Goal: Information Seeking & Learning: Learn about a topic

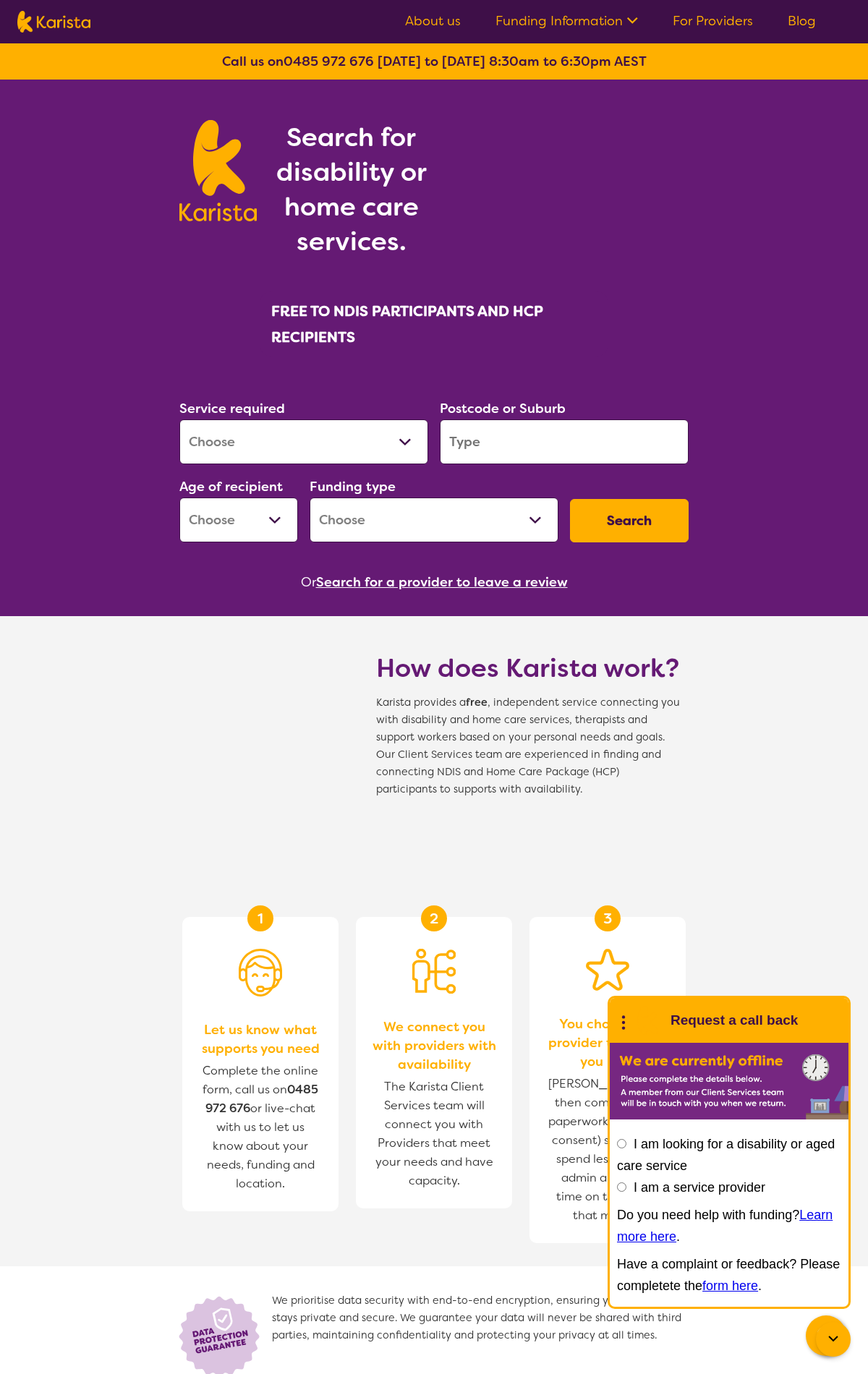
scroll to position [1262, 0]
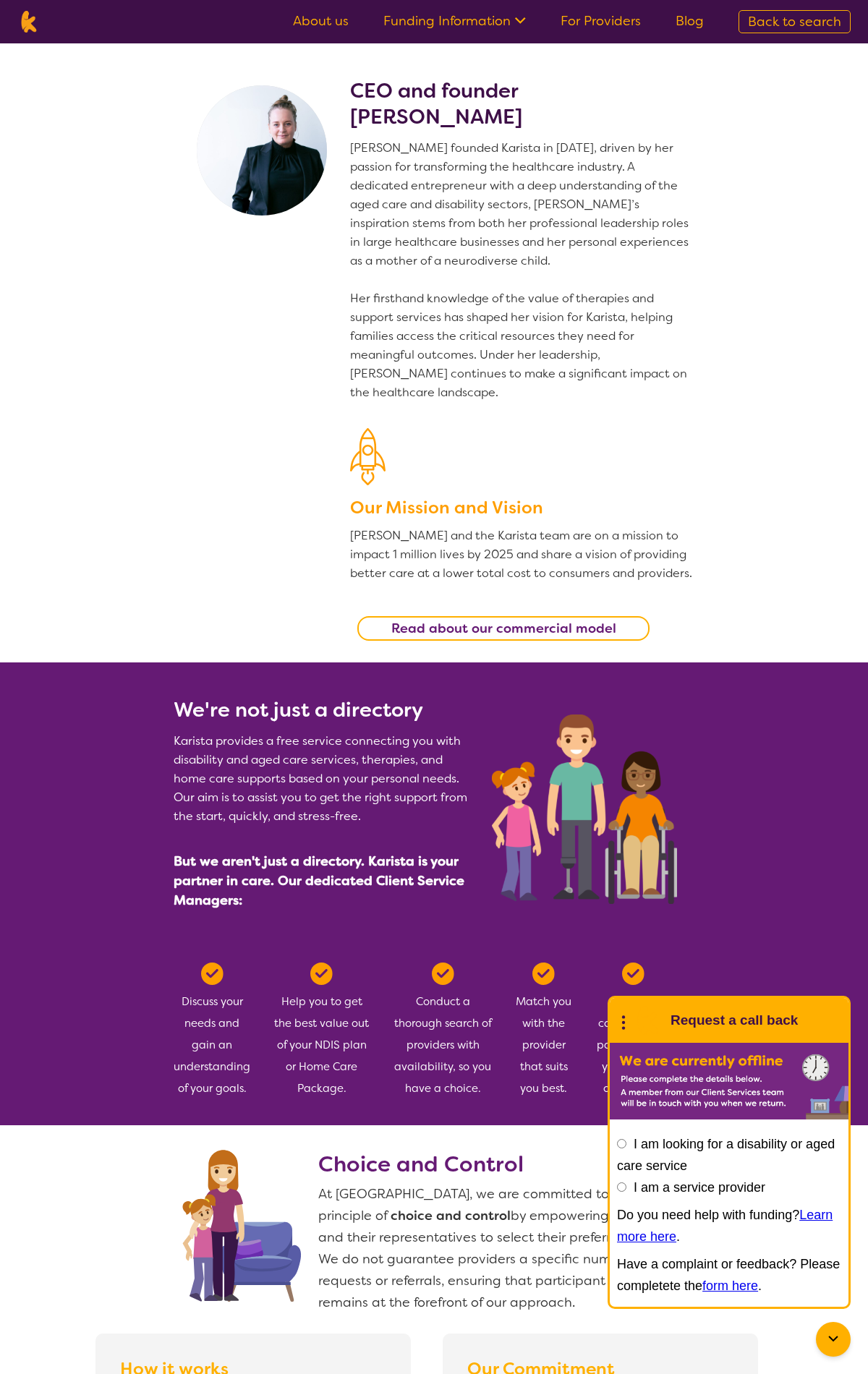
scroll to position [2373, 0]
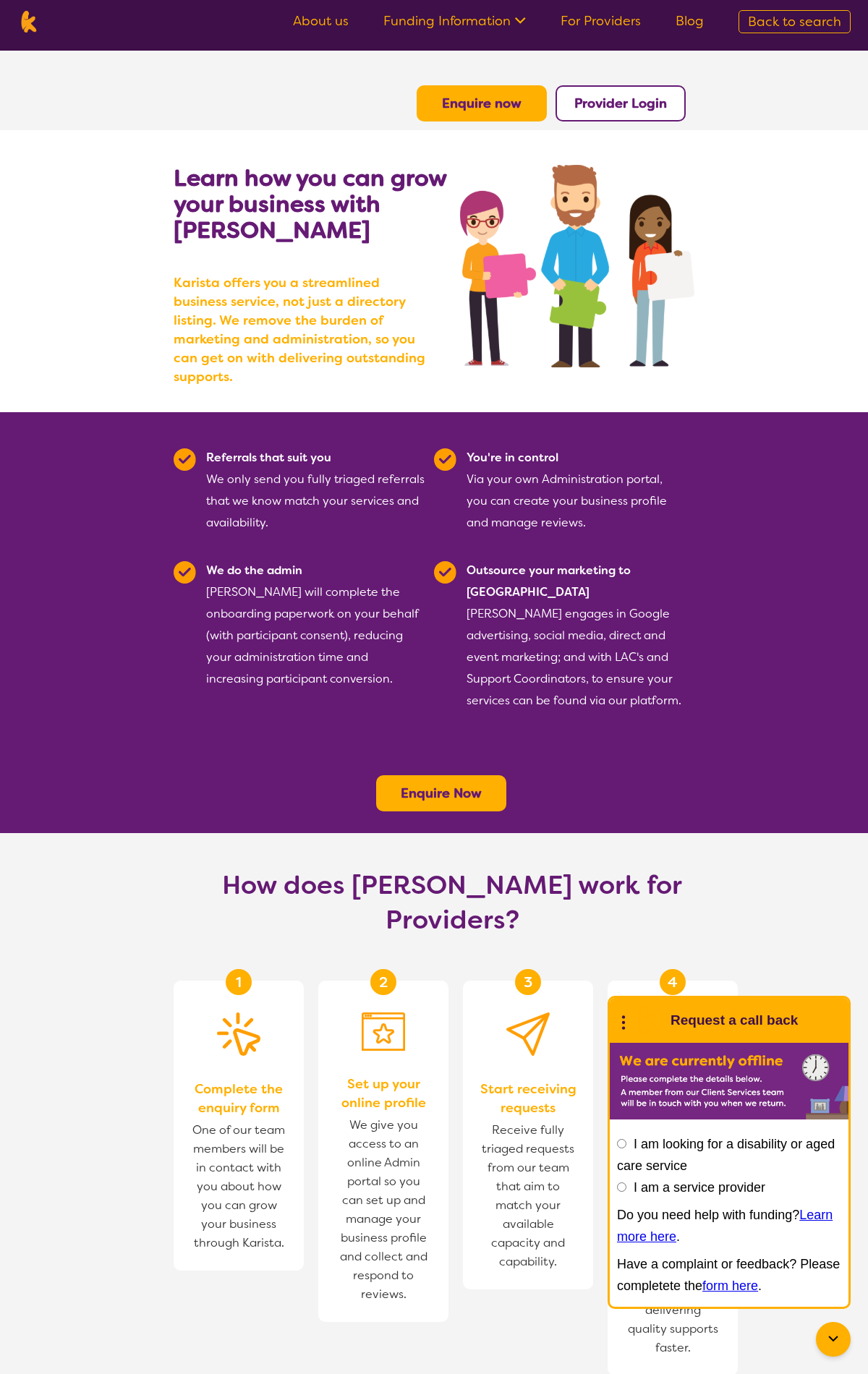
scroll to position [370, 0]
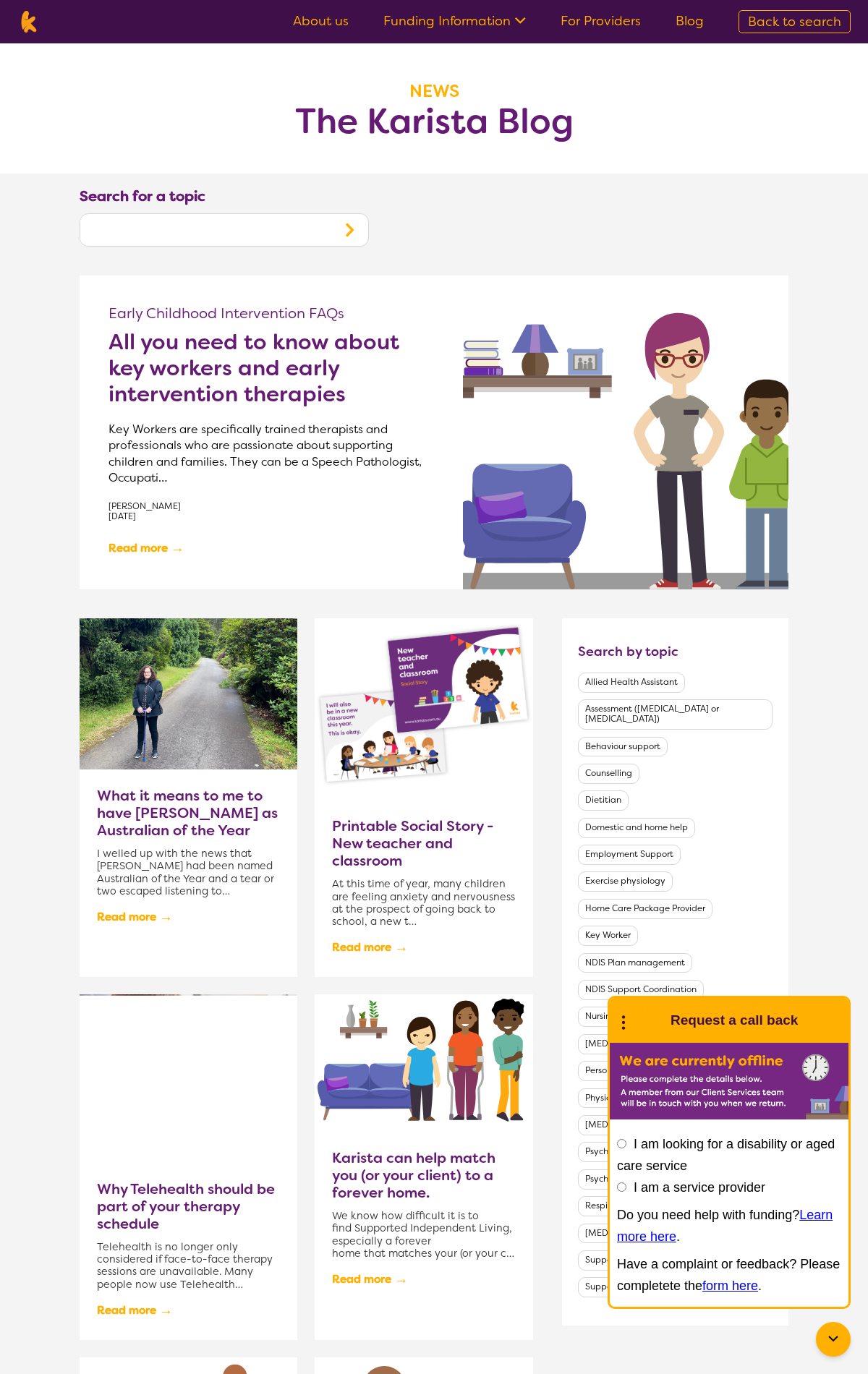
scroll to position [774, 0]
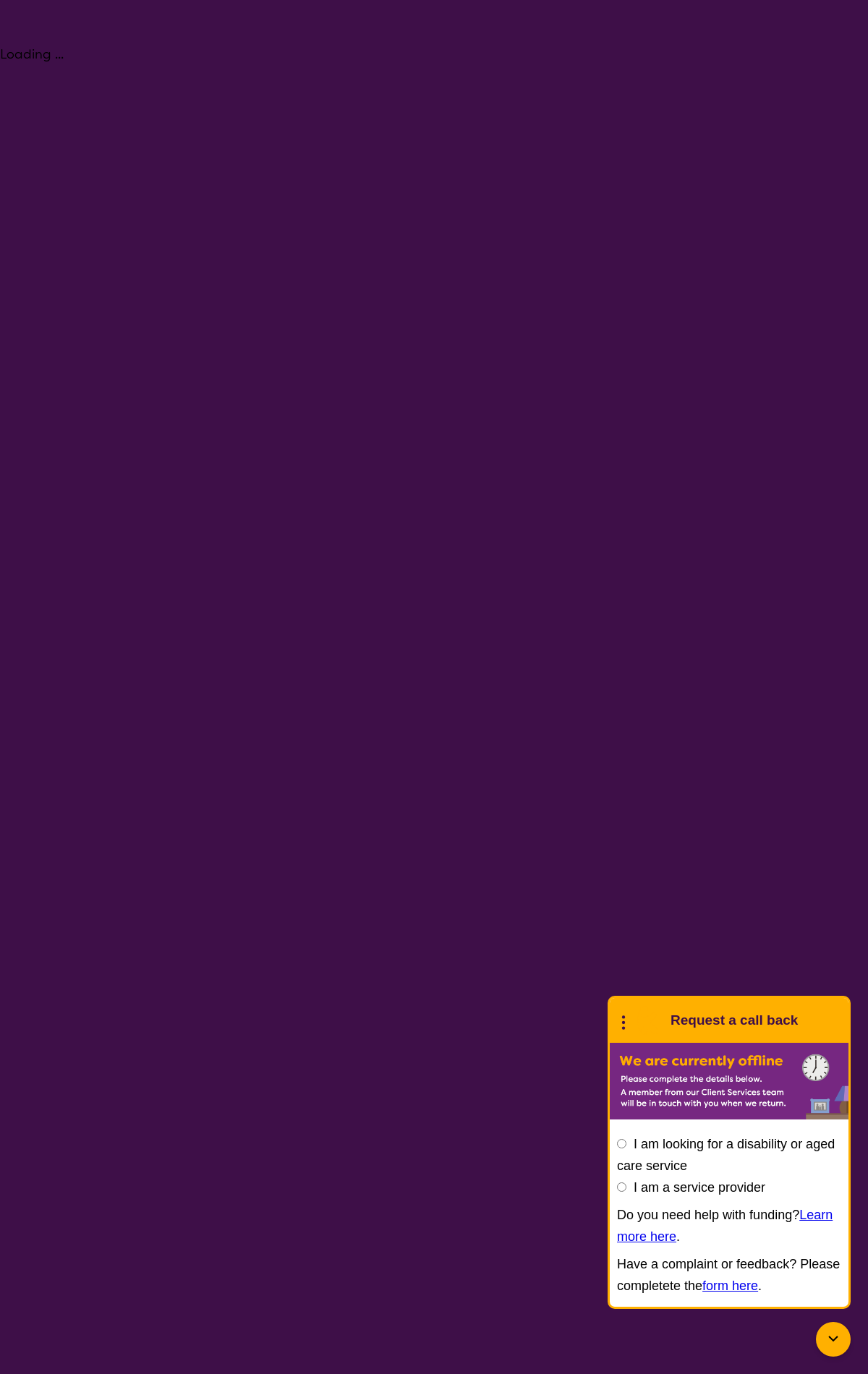
select select "Key Worker"
select select "NDIS"
select select "Key Worker"
select select "NDIS"
select select "[MEDICAL_DATA]"
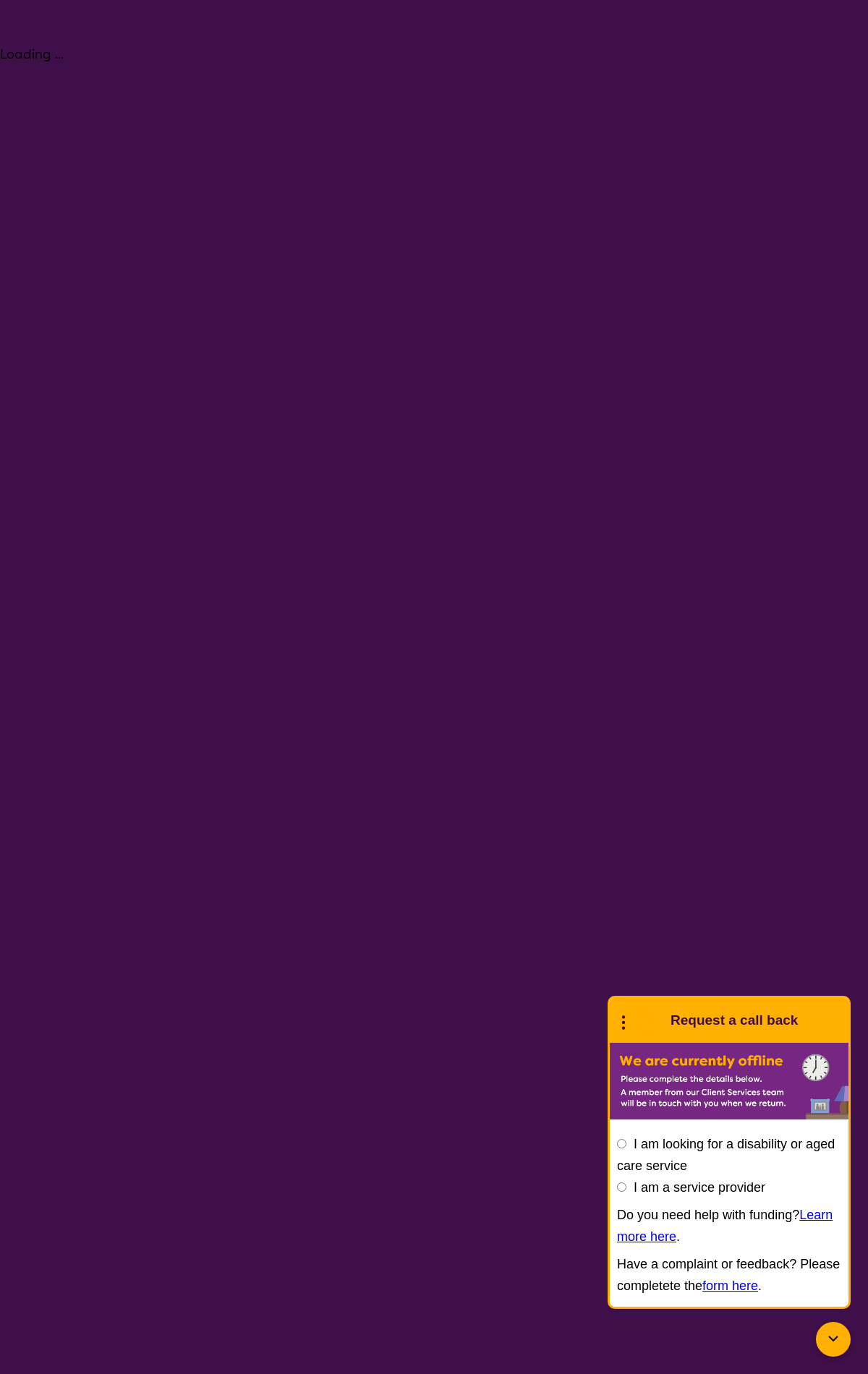
select select "NDIS"
select select "[MEDICAL_DATA]"
select select "NDIS"
select select "NDIS Plan management"
select select "NDIS"
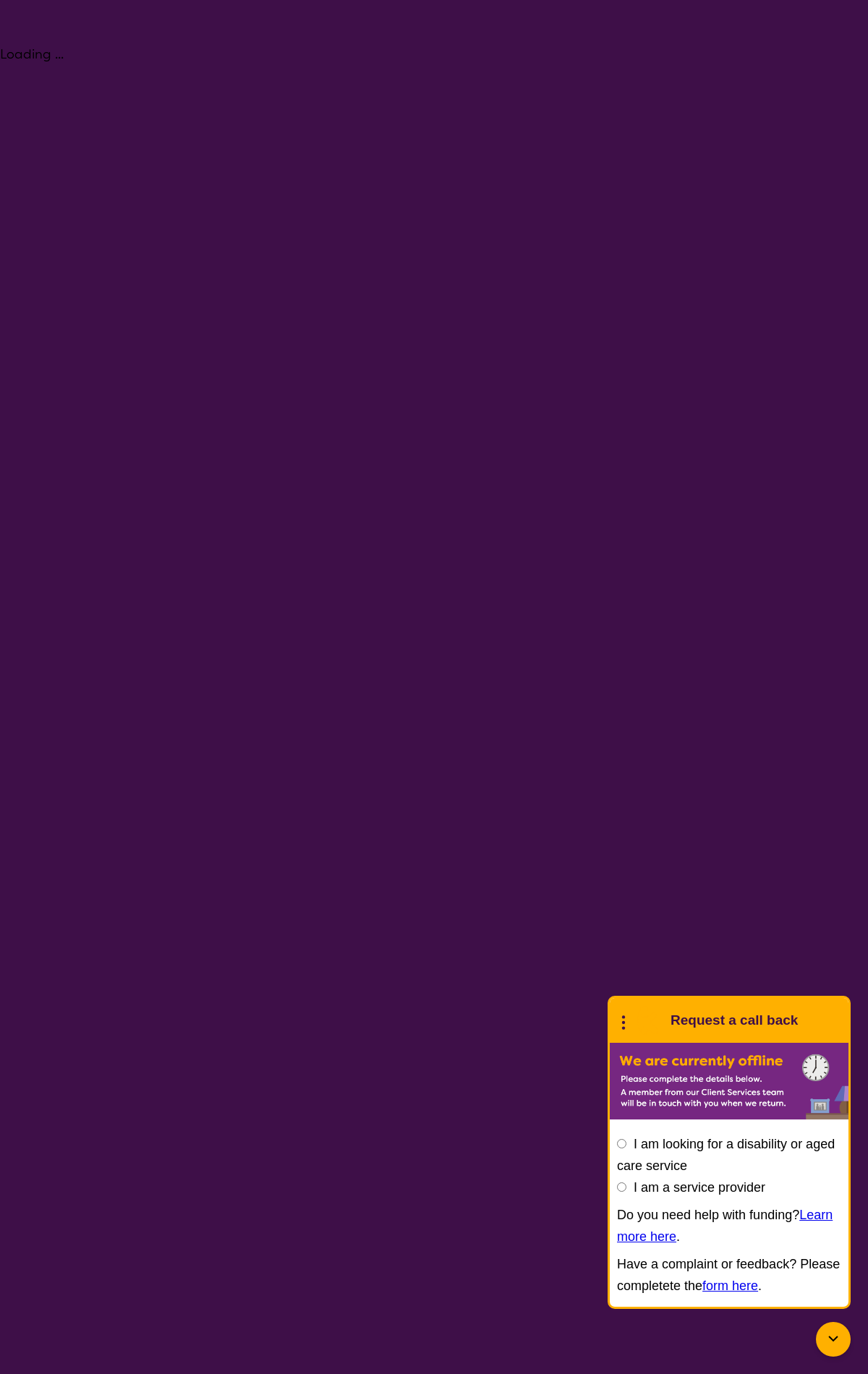
select select "NDIS Plan management"
select select "NDIS"
select select "Psychology"
select select "NDIS"
select select "Psychology"
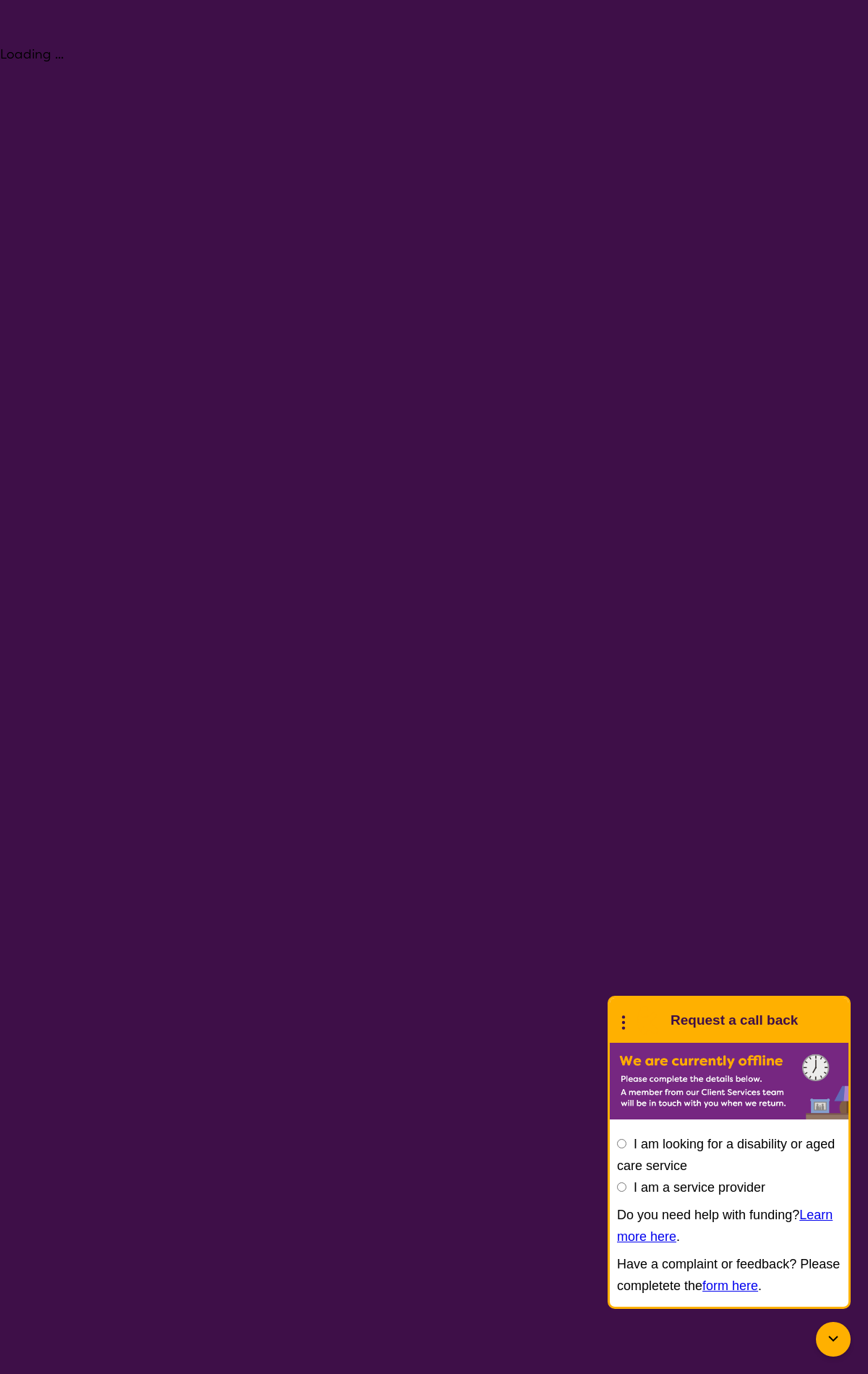
select select "NDIS"
select select "[MEDICAL_DATA]"
select select "NDIS"
select select "[MEDICAL_DATA]"
select select "NDIS"
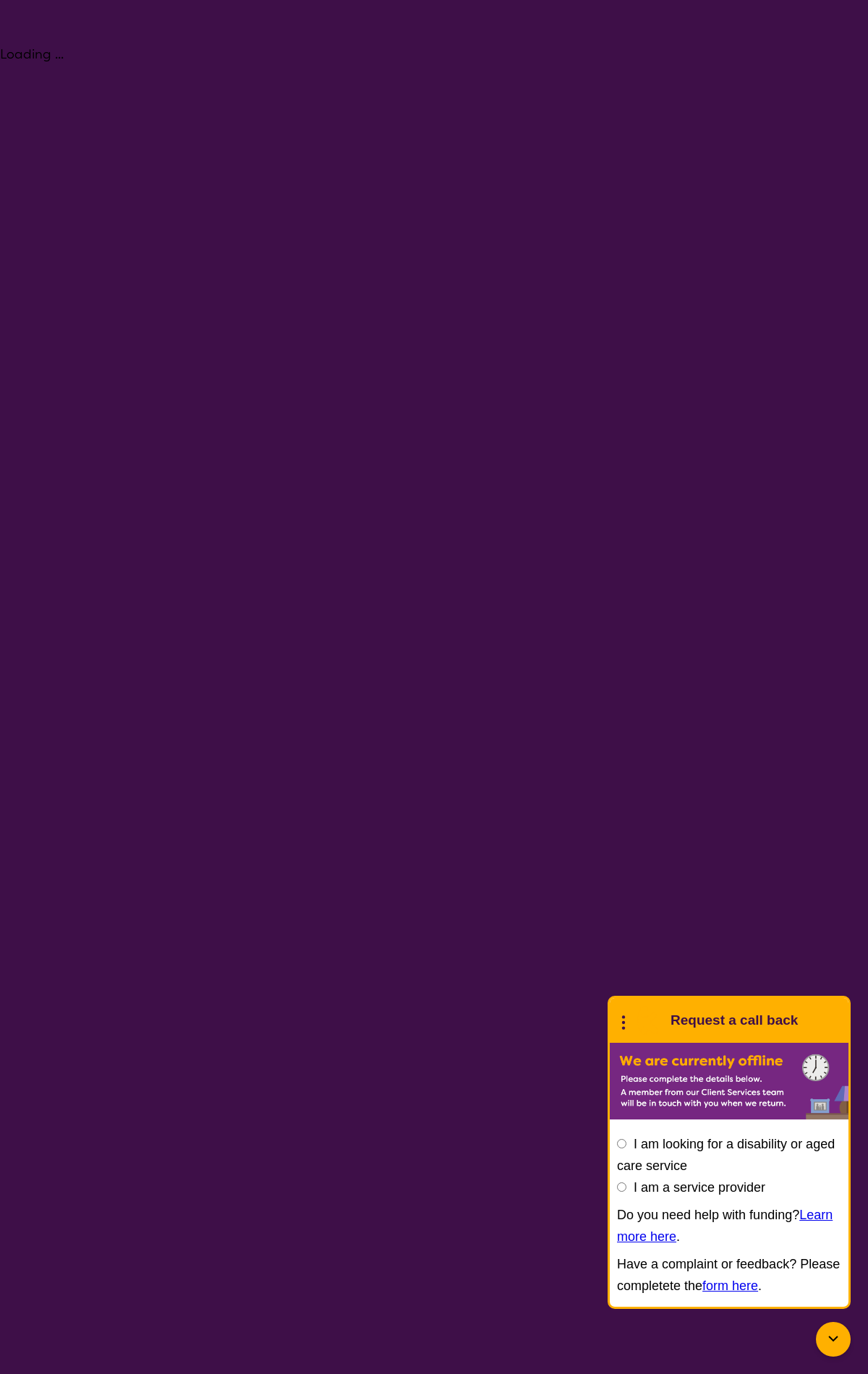
select select "Behaviour support"
select select "NDIS"
select select "Behaviour support"
select select "NDIS"
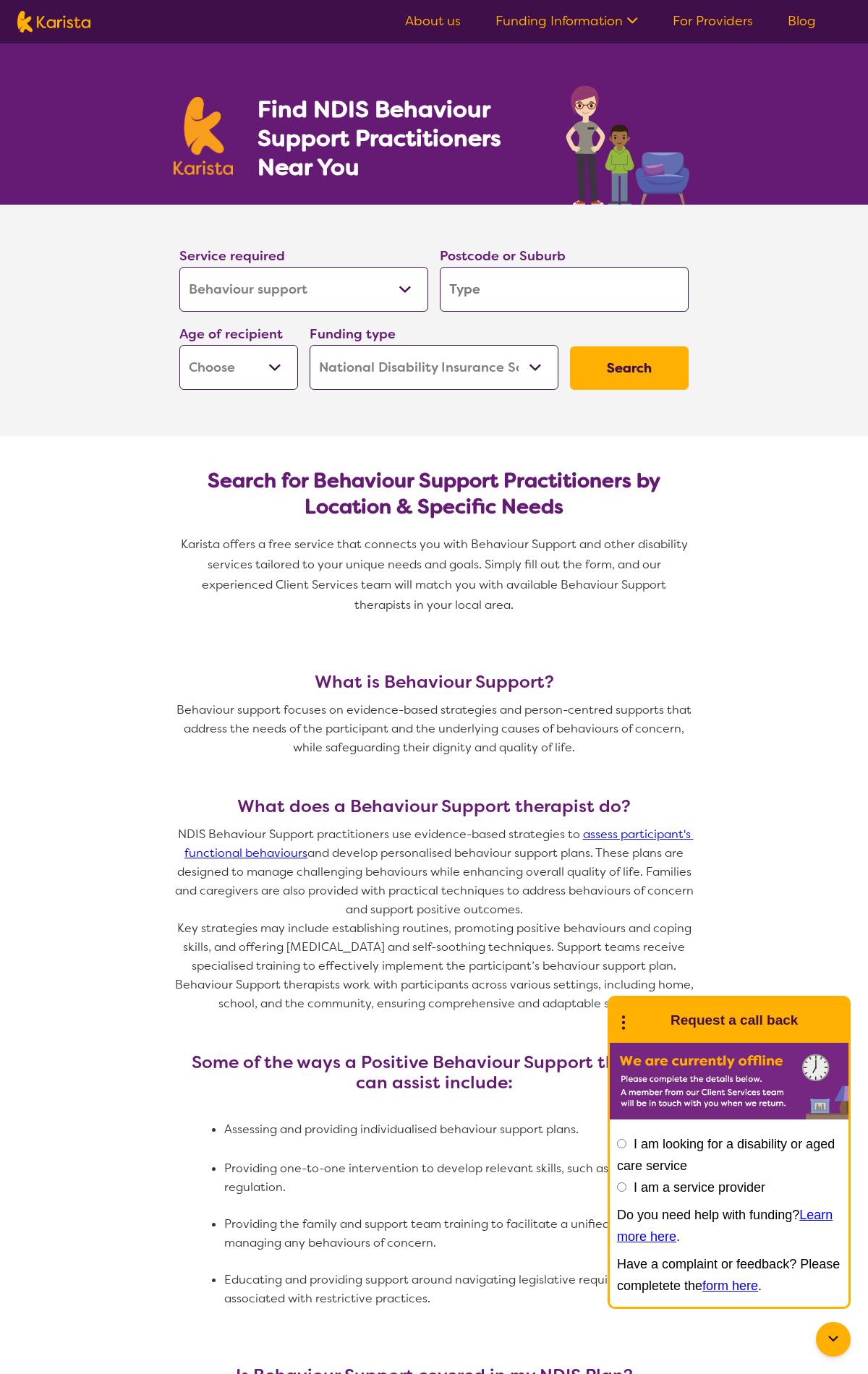
scroll to position [1674, 0]
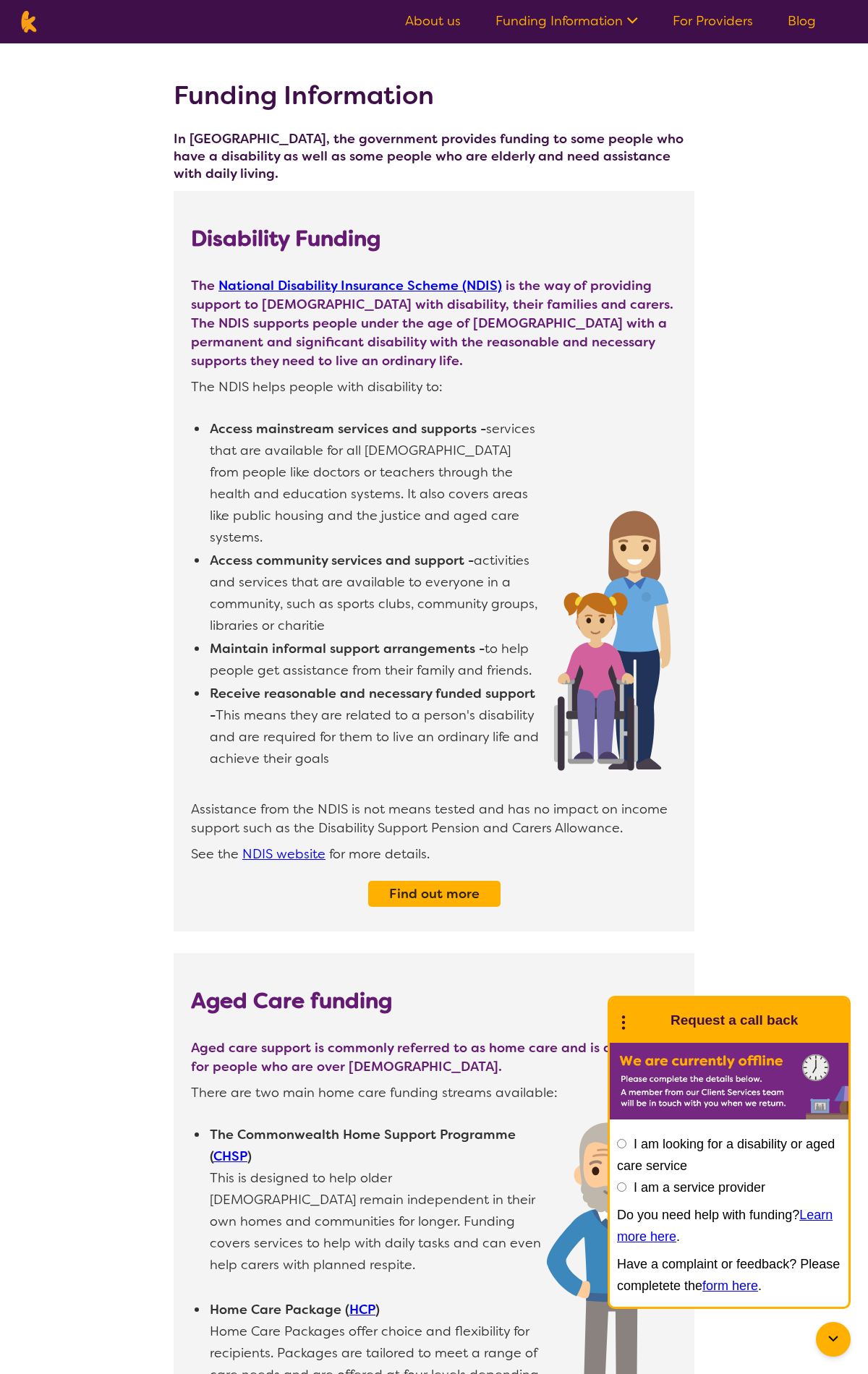
scroll to position [1092, 0]
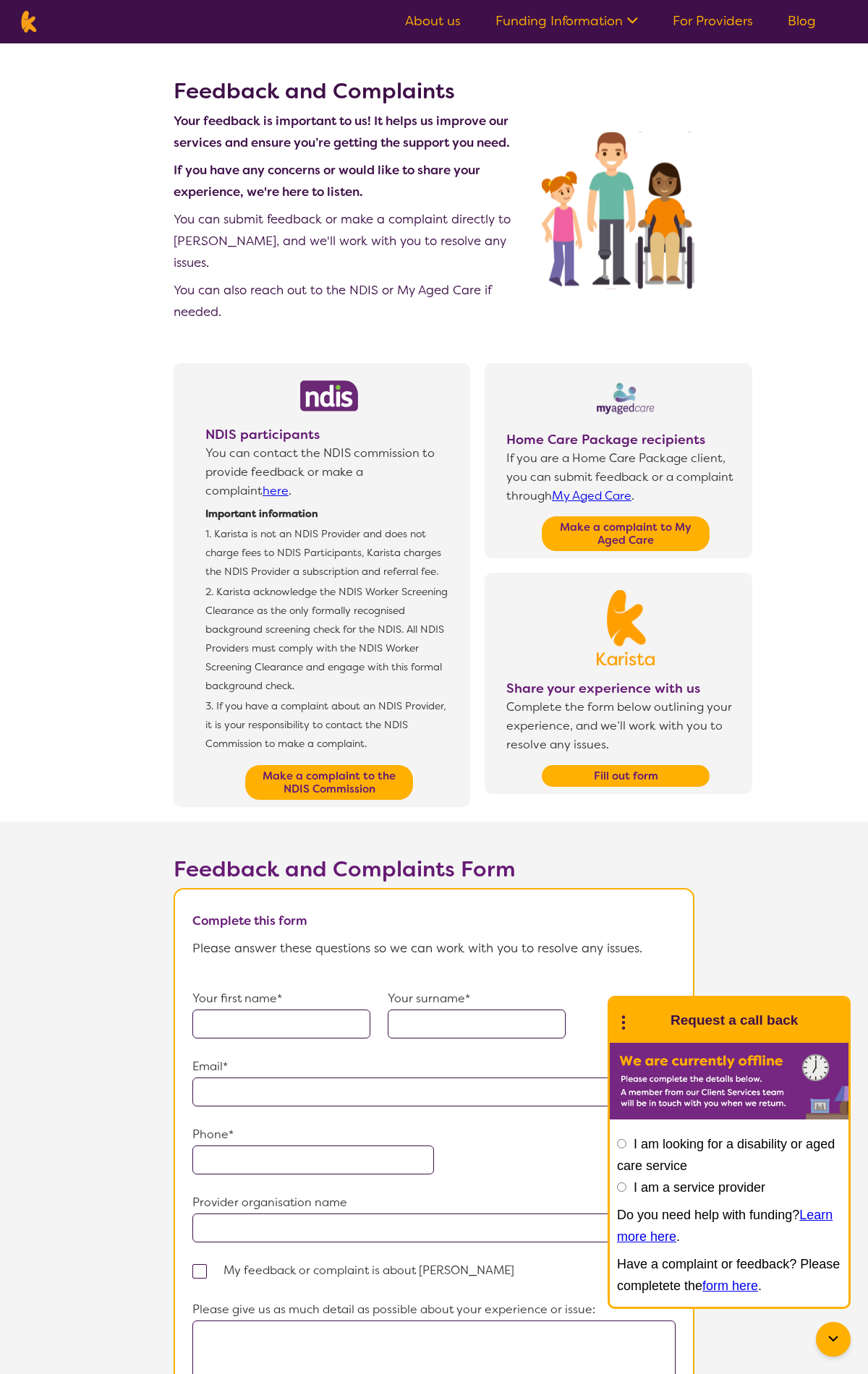
scroll to position [485, 0]
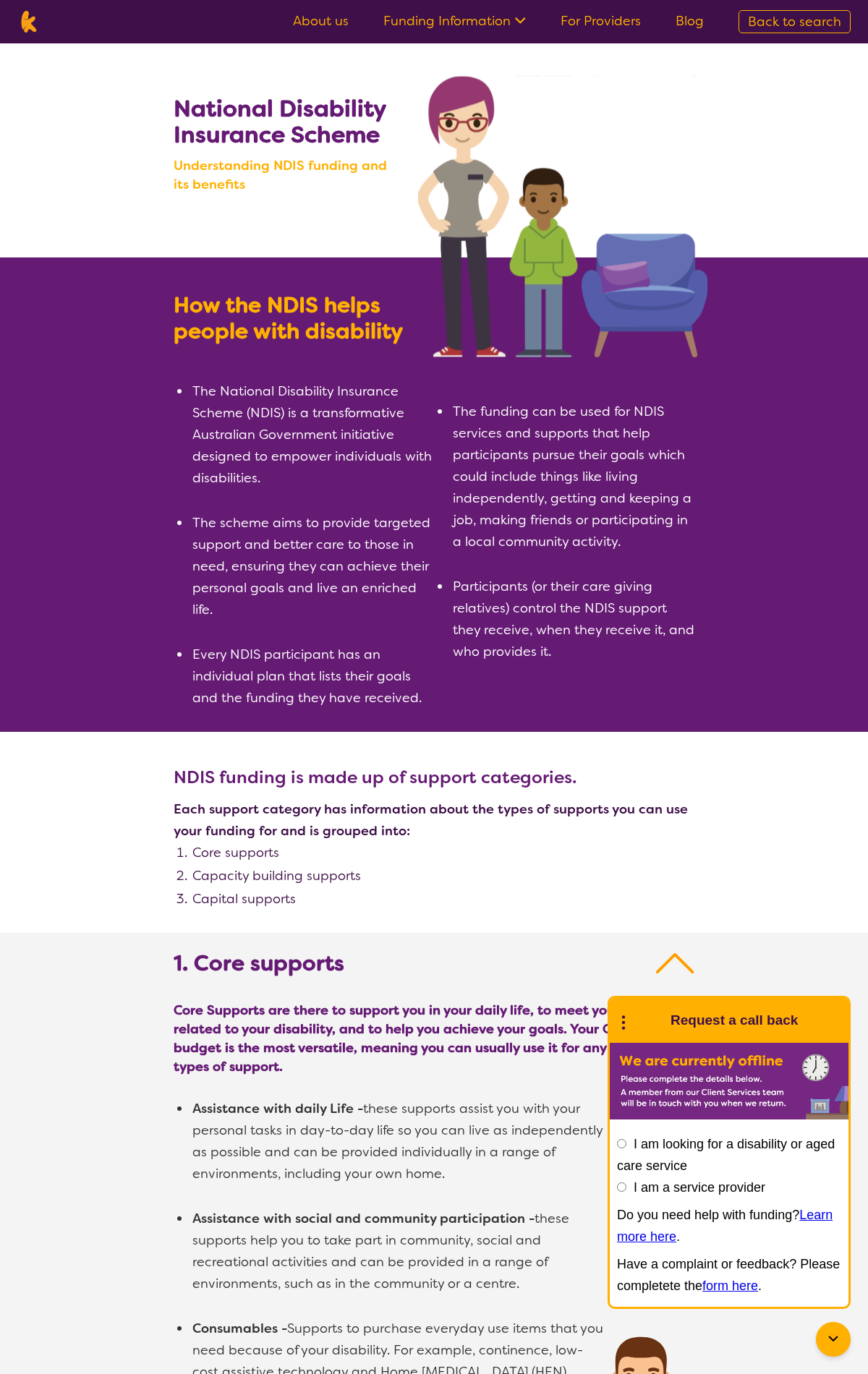
scroll to position [1960, 0]
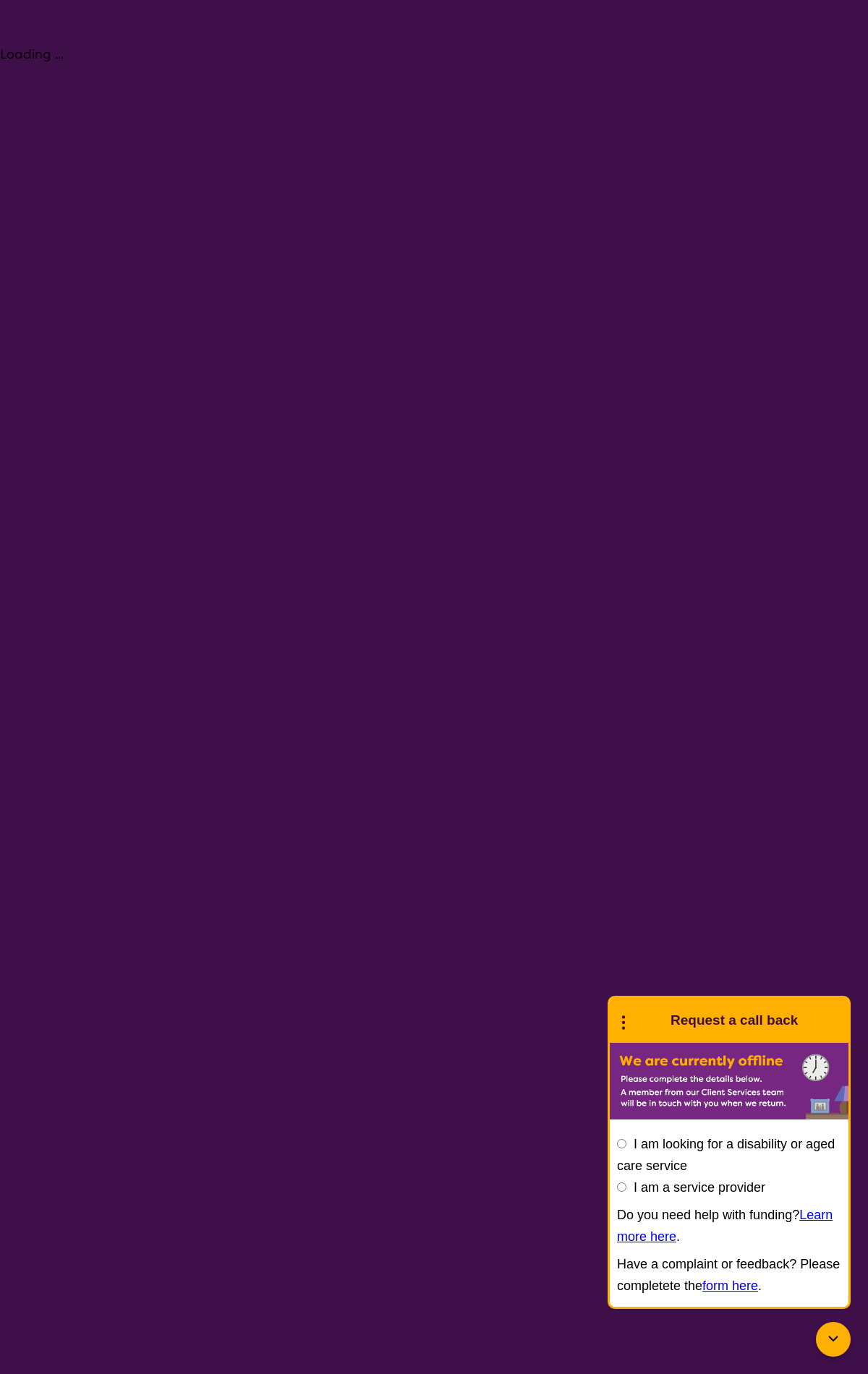
select select "Counselling"
select select "NDIS"
select select "Counselling"
select select "NDIS"
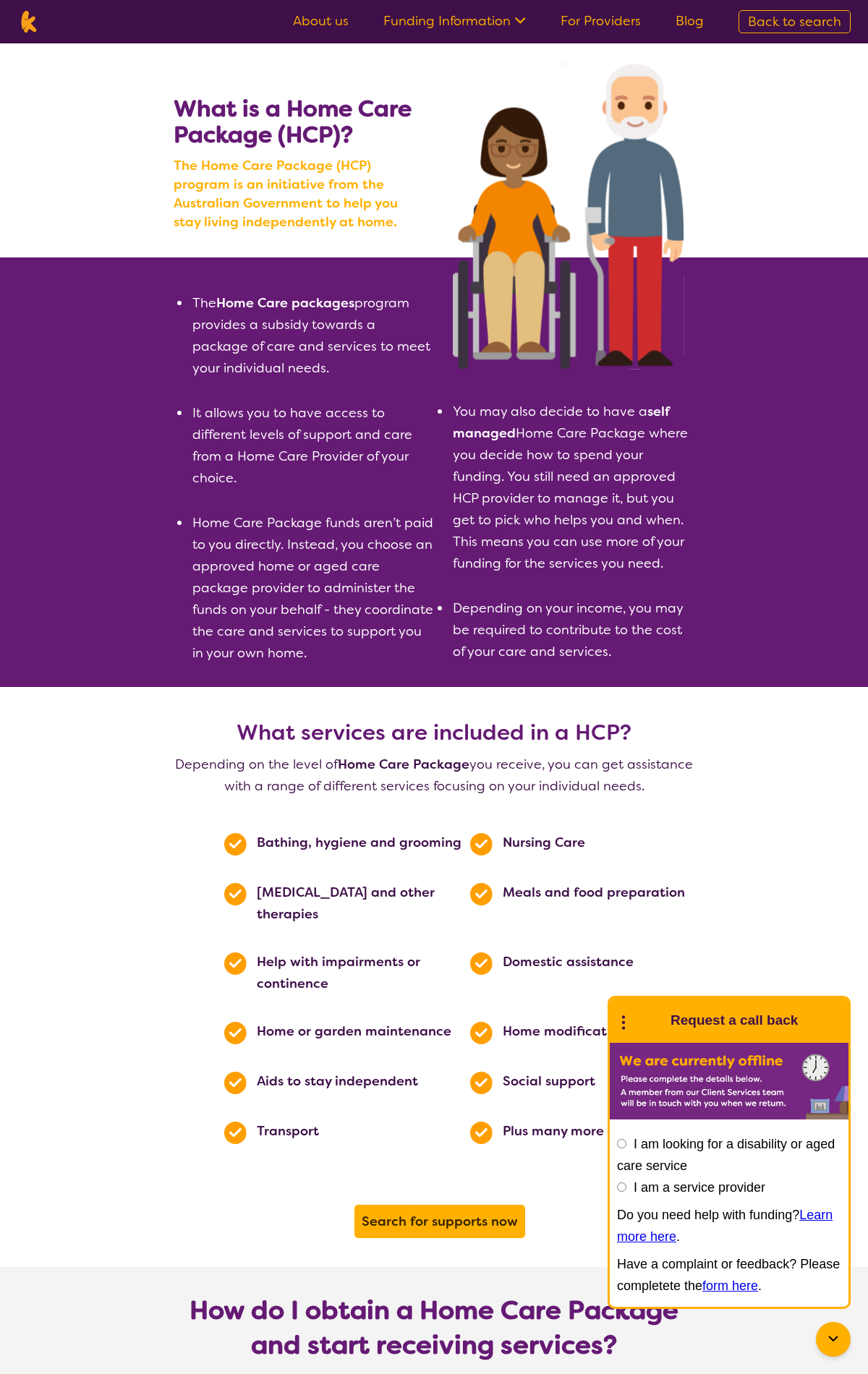
scroll to position [2272, 0]
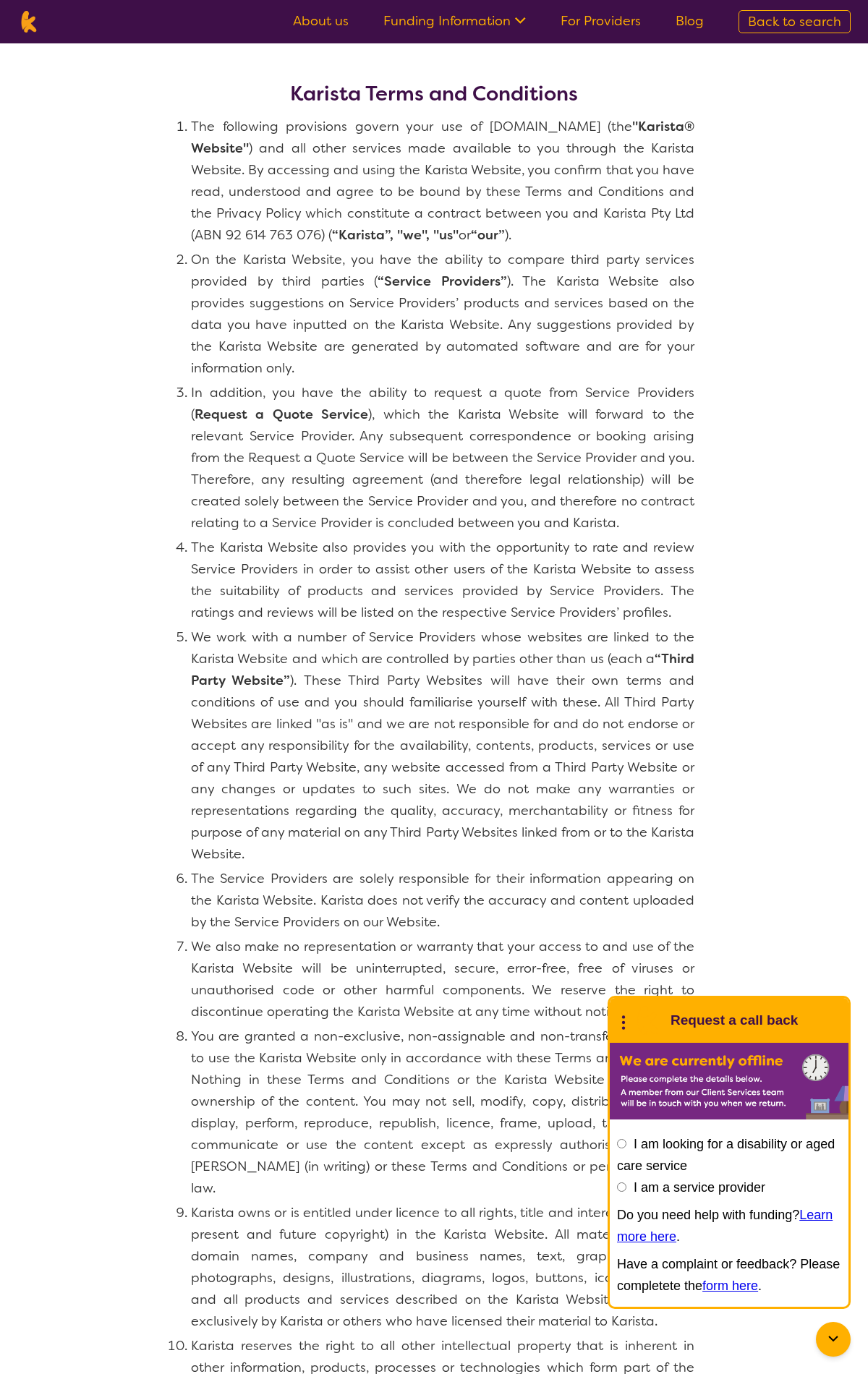
scroll to position [898, 0]
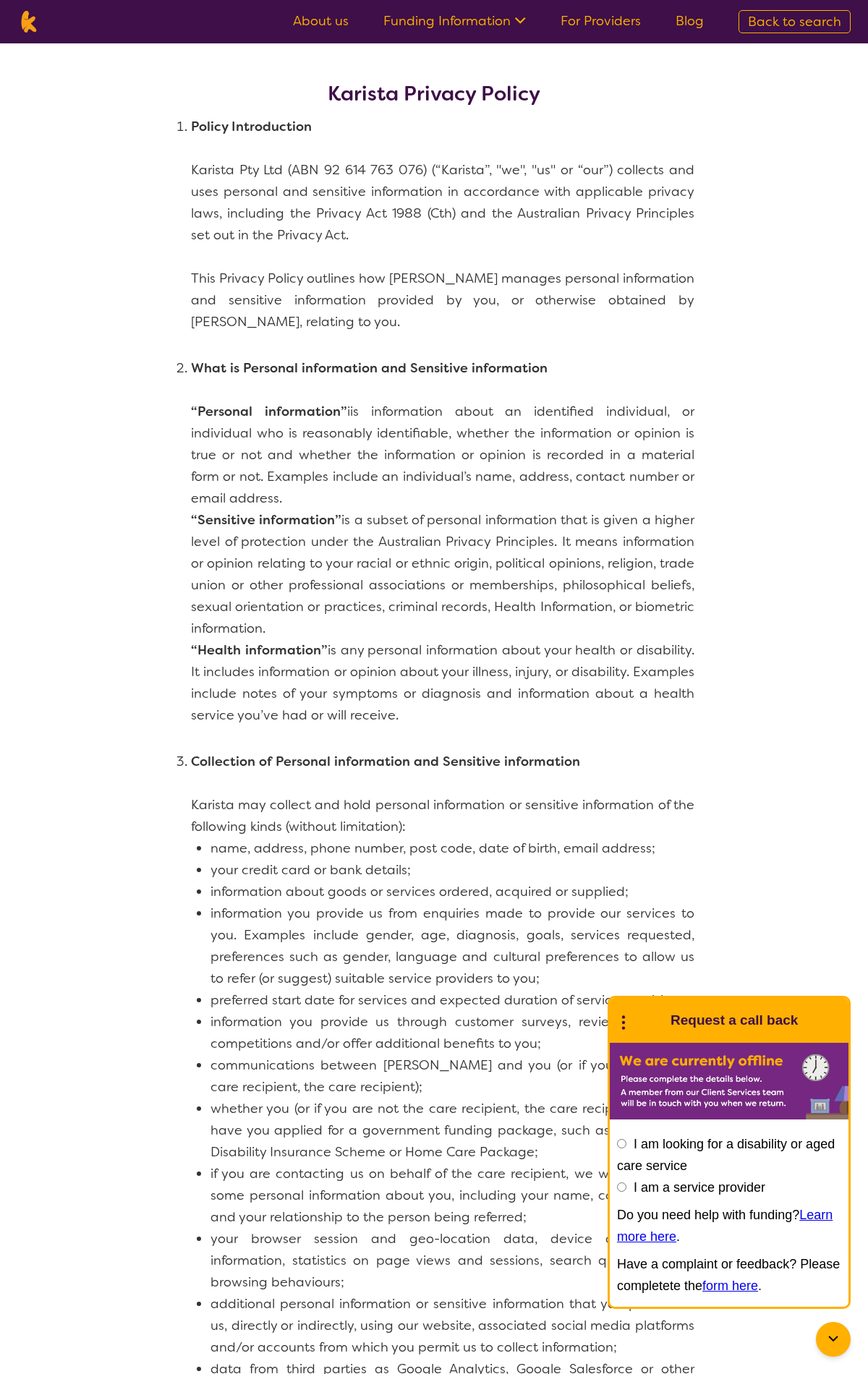
scroll to position [2769, 0]
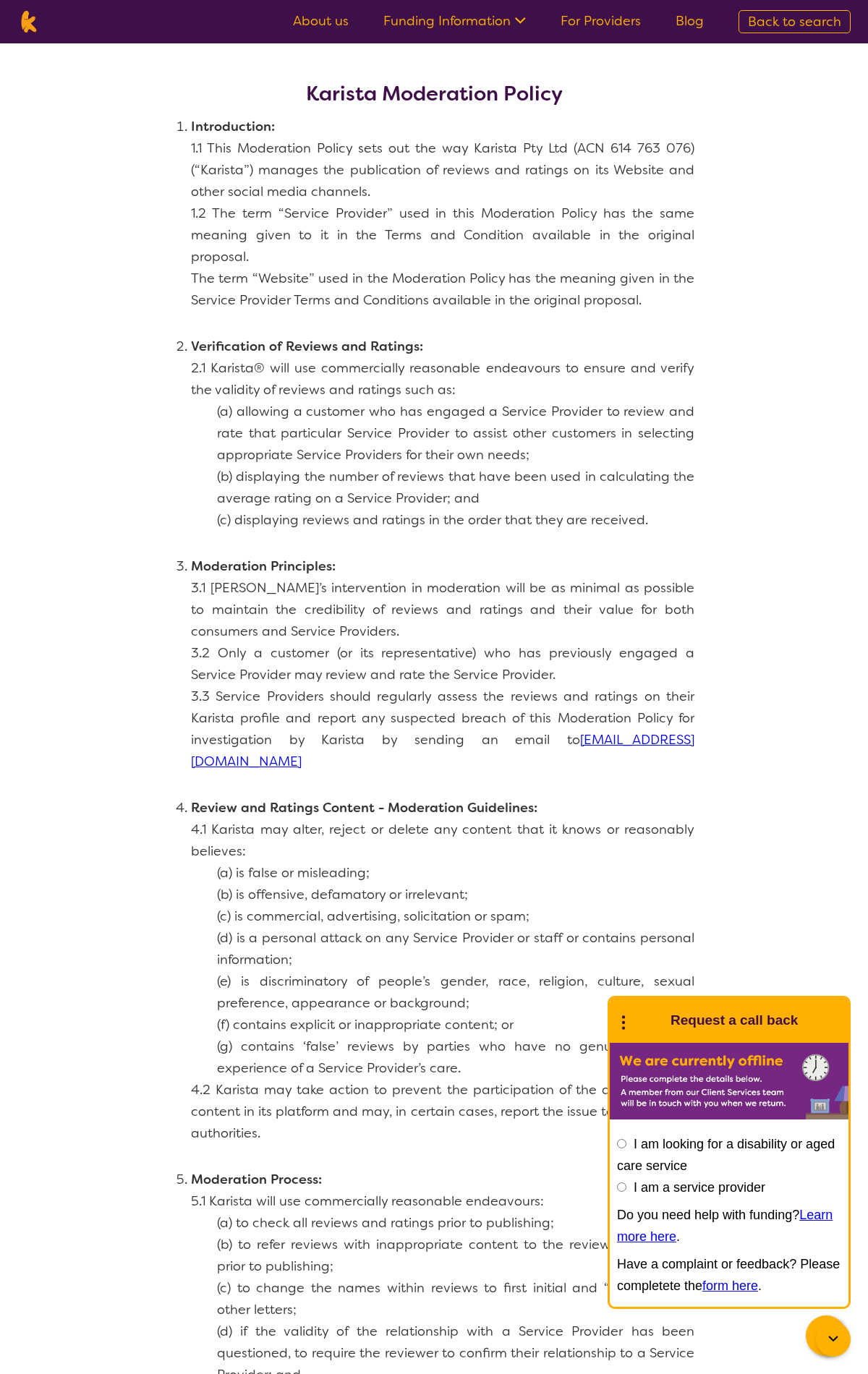
scroll to position [785, 0]
